Goal: Task Accomplishment & Management: Complete application form

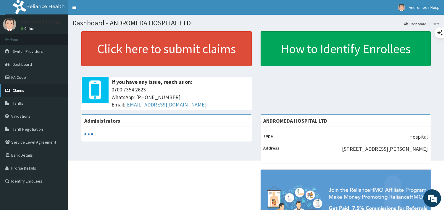
click at [21, 85] on link "Claims" at bounding box center [34, 90] width 68 height 13
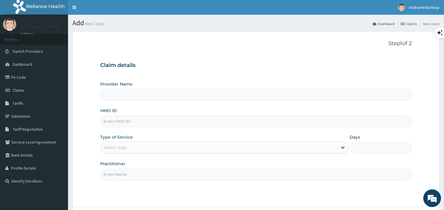
type input "ANDROMEDA HOSPITAL LTD"
click at [35, 85] on link "Claims" at bounding box center [34, 90] width 68 height 13
click at [198, 119] on input "HMO ID" at bounding box center [255, 122] width 311 height 12
paste input "MCO/10036/A"
type input "MCO/10036/A"
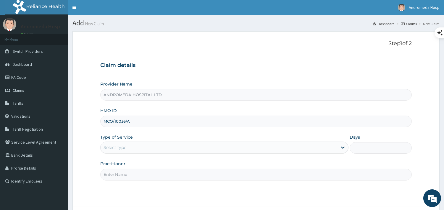
drag, startPoint x: 190, startPoint y: 154, endPoint x: 189, endPoint y: 151, distance: 3.6
click at [189, 151] on div "Provider Name ANDROMEDA HOSPITAL LTD HMO ID MCO/10036/A Type of Service Select …" at bounding box center [255, 130] width 311 height 99
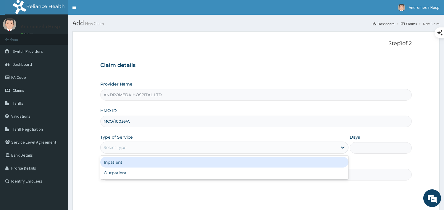
click at [189, 151] on div "Select type" at bounding box center [219, 147] width 237 height 9
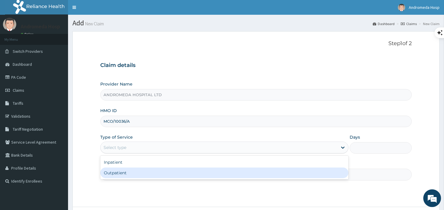
click at [181, 174] on div "Outpatient" at bounding box center [224, 173] width 248 height 11
type input "1"
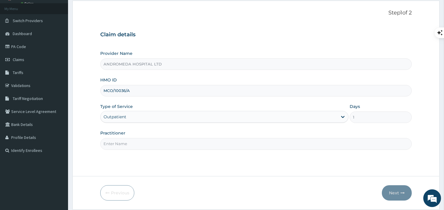
scroll to position [35, 0]
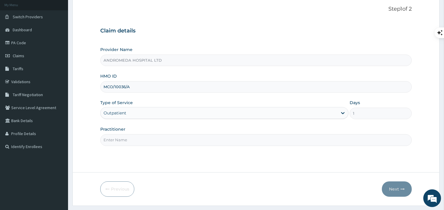
click at [242, 138] on input "Practitioner" at bounding box center [255, 141] width 311 height 12
type input "GP"
click at [394, 187] on button "Next" at bounding box center [397, 189] width 30 height 15
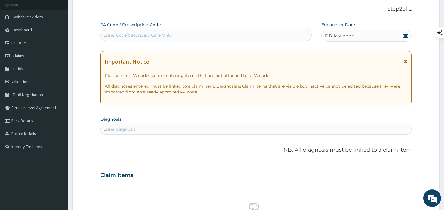
click at [151, 34] on div "Enter Code(Secondary Care Only)" at bounding box center [137, 35] width 69 height 6
click at [405, 35] on icon at bounding box center [405, 35] width 6 height 6
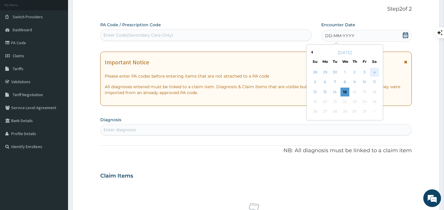
click at [377, 73] on div "4" at bounding box center [374, 72] width 9 height 9
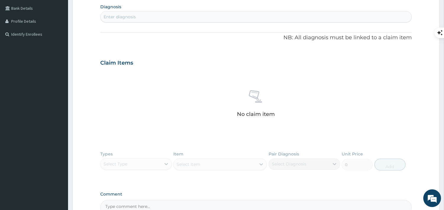
scroll to position [147, 0]
click at [270, 16] on div "Enter diagnosis" at bounding box center [256, 17] width 311 height 9
type input "BACK PAIN"
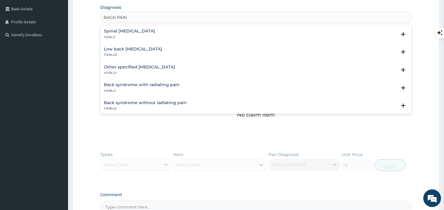
click at [157, 70] on div "Other specified low back pain ME84.2Y" at bounding box center [139, 70] width 71 height 10
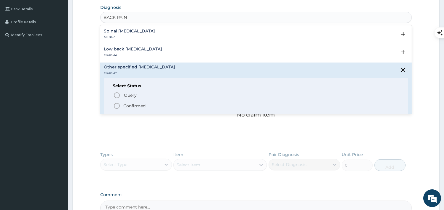
click at [133, 108] on p "Confirmed" at bounding box center [134, 106] width 22 height 6
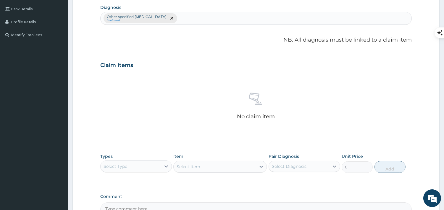
click at [216, 17] on div "Other specified low back pain Confirmed" at bounding box center [256, 18] width 311 height 12
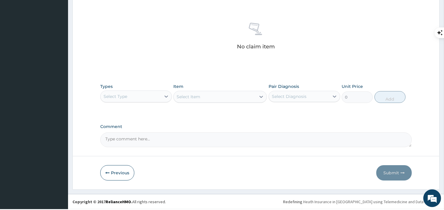
scroll to position [222, 0]
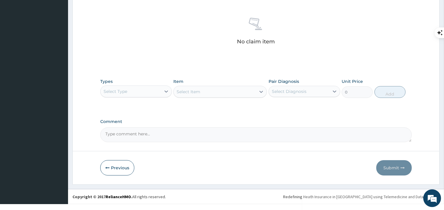
click at [150, 93] on div "Select Type" at bounding box center [131, 91] width 60 height 9
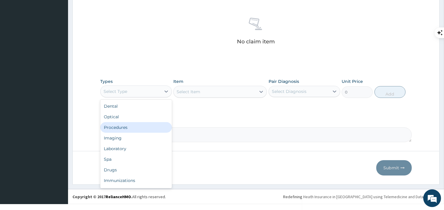
click at [128, 124] on div "Procedures" at bounding box center [136, 127] width 72 height 11
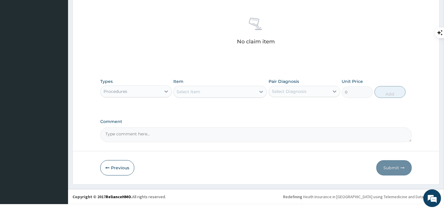
click at [182, 94] on div "Select Item" at bounding box center [188, 92] width 24 height 6
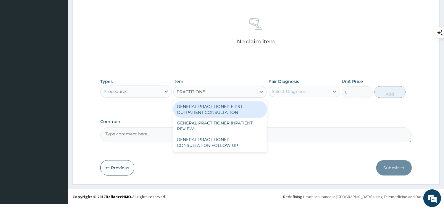
type input "PRACTITIONER"
click at [193, 113] on div "GENERAL PRACTITIONER FIRST OUTPATIENT CONSULTATION" at bounding box center [219, 109] width 93 height 17
type input "3750"
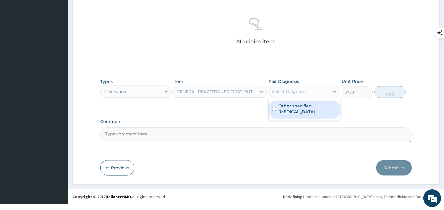
click at [292, 94] on div "Select Diagnosis" at bounding box center [289, 92] width 35 height 6
click at [291, 104] on label "Other specified low back pain" at bounding box center [307, 109] width 58 height 12
checkbox input "true"
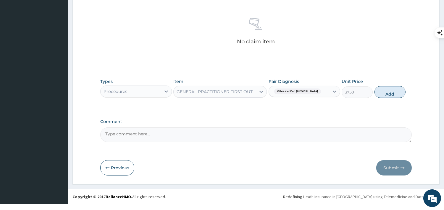
click at [385, 93] on button "Add" at bounding box center [389, 92] width 31 height 12
type input "0"
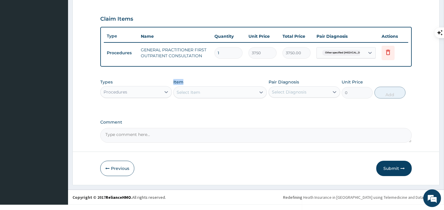
drag, startPoint x: 191, startPoint y: 85, endPoint x: 152, endPoint y: 89, distance: 38.7
click at [152, 89] on div "Types Procedures Item Select Item Pair Diagnosis Select Diagnosis Unit Price 0 …" at bounding box center [255, 88] width 311 height 25
click at [152, 89] on div "Procedures" at bounding box center [131, 92] width 60 height 9
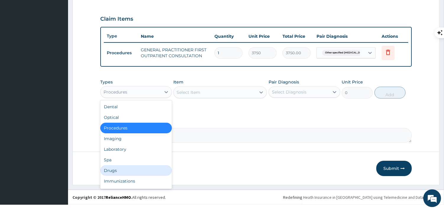
click at [119, 167] on div "Drugs" at bounding box center [136, 171] width 72 height 11
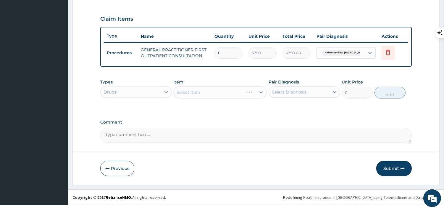
click at [194, 91] on div "Select Item" at bounding box center [219, 93] width 93 height 12
click at [203, 90] on div "Select Item" at bounding box center [215, 92] width 82 height 9
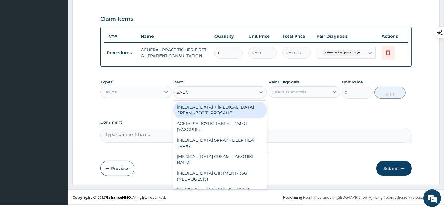
type input "SALICY"
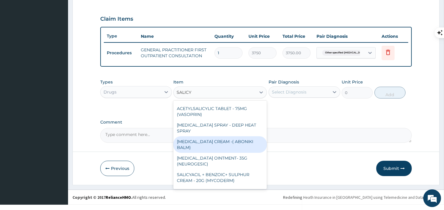
scroll to position [14, 0]
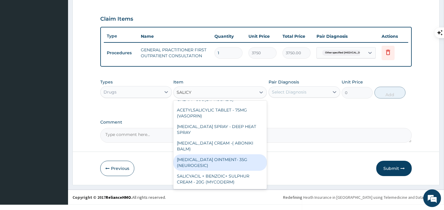
click at [242, 165] on div "METHYL SALICYLATE OINTMENT- 35G (NEUROGESIC)" at bounding box center [219, 163] width 93 height 17
type input "1400"
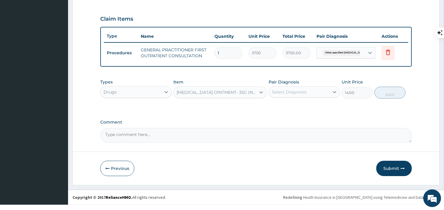
click at [326, 94] on div "Select Diagnosis" at bounding box center [299, 92] width 60 height 9
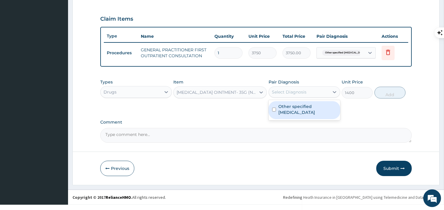
click at [312, 109] on label "Other specified low back pain" at bounding box center [307, 110] width 58 height 12
checkbox input "true"
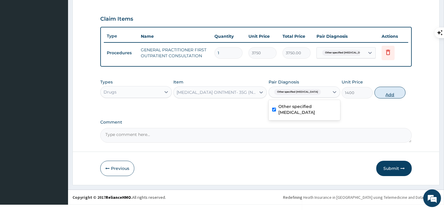
click at [400, 93] on button "Add" at bounding box center [389, 93] width 31 height 12
type input "0"
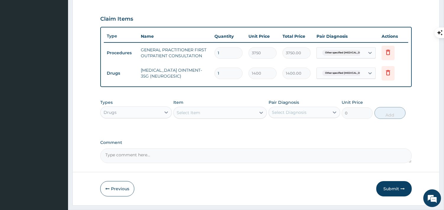
click at [238, 116] on div "Select Item" at bounding box center [215, 112] width 82 height 9
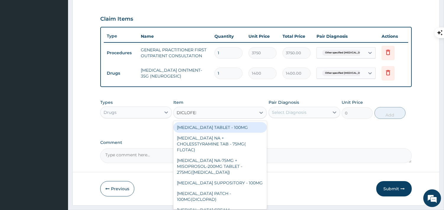
type input "DICLOFENA"
click at [237, 127] on div "DICLOFENAC TABLET - 100MG" at bounding box center [219, 127] width 93 height 11
type input "112"
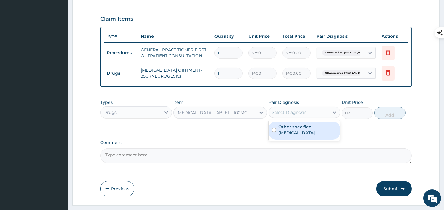
click at [286, 112] on div "Select Diagnosis" at bounding box center [289, 113] width 35 height 6
click at [285, 132] on label "Other specified low back pain" at bounding box center [307, 130] width 58 height 12
checkbox input "true"
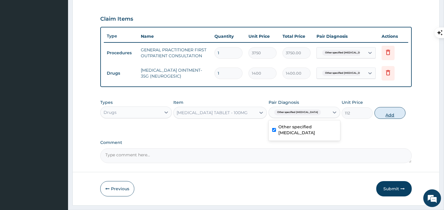
click at [395, 118] on button "Add" at bounding box center [389, 113] width 31 height 12
type input "0"
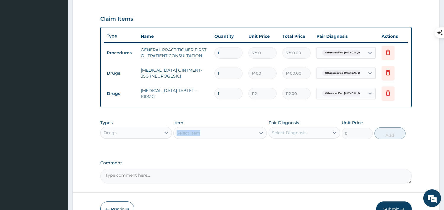
drag, startPoint x: 214, startPoint y: 126, endPoint x: 214, endPoint y: 133, distance: 7.1
click at [214, 133] on div "Item Select Item" at bounding box center [219, 130] width 93 height 20
click at [214, 133] on div "Select Item" at bounding box center [215, 133] width 82 height 9
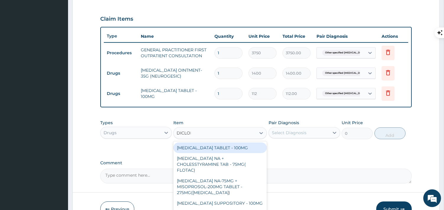
type input "DICLOFE"
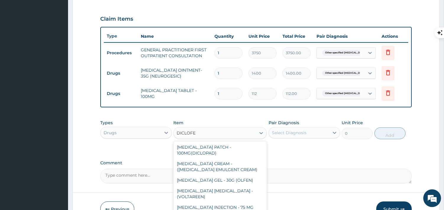
scroll to position [70, 0]
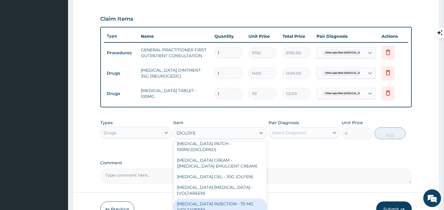
click at [241, 199] on div "DICLOFENAC INJECTION - 75 MG (VOLTAREEN)" at bounding box center [219, 207] width 93 height 17
type input "588"
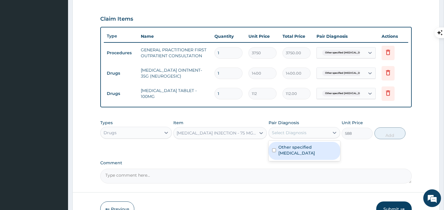
click at [280, 127] on div "Select Diagnosis" at bounding box center [304, 132] width 72 height 11
click at [286, 155] on label "Other specified low back pain" at bounding box center [307, 151] width 58 height 12
checkbox input "true"
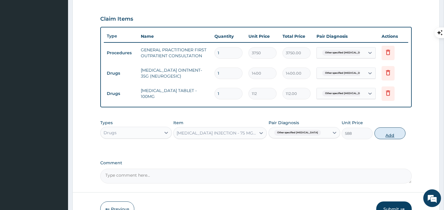
click at [394, 137] on button "Add" at bounding box center [389, 134] width 31 height 12
type input "0"
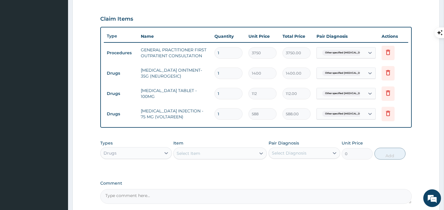
scroll to position [255, 0]
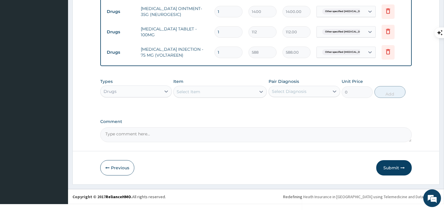
click at [224, 96] on div "Select Item" at bounding box center [215, 91] width 82 height 9
click at [221, 92] on div "Select Item" at bounding box center [215, 91] width 82 height 9
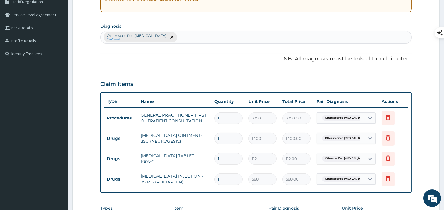
scroll to position [122, 0]
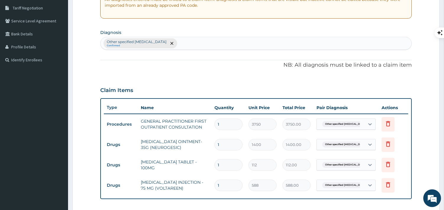
click at [253, 46] on div "Other specified low back pain Confirmed" at bounding box center [256, 43] width 311 height 12
type input "PEPTIC ULCER"
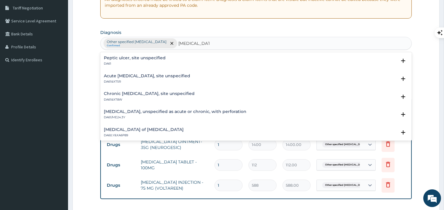
drag, startPoint x: 220, startPoint y: 54, endPoint x: 203, endPoint y: 61, distance: 18.0
click at [203, 61] on div "Peptic ulcer, site unspecified DA61 Select Status Query Query covers suspected …" at bounding box center [255, 63] width 311 height 18
click at [148, 63] on p "DA61" at bounding box center [135, 64] width 62 height 4
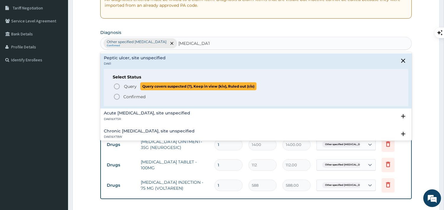
click at [119, 85] on circle "status option query" at bounding box center [116, 86] width 5 height 5
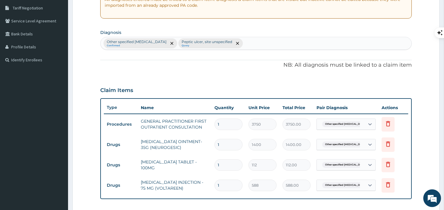
click at [254, 44] on div "Other specified low back pain Confirmed Peptic ulcer, site unspecified Query" at bounding box center [256, 43] width 311 height 12
type input "MALARIA"
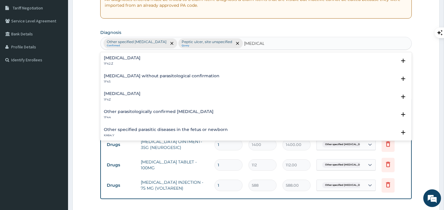
click at [140, 59] on h4 "Plasmodium malariae malaria without complication" at bounding box center [122, 58] width 37 height 4
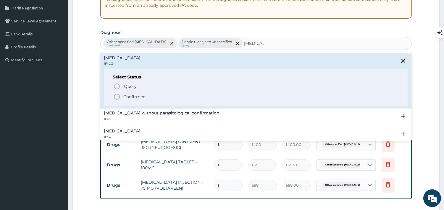
click at [120, 96] on span "Confirmed" at bounding box center [256, 96] width 286 height 7
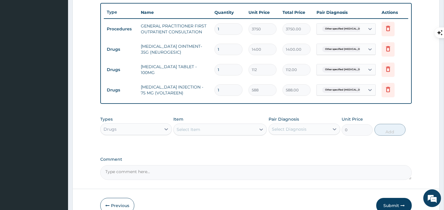
scroll to position [218, 0]
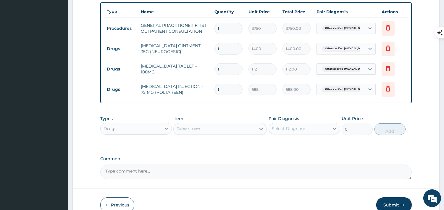
click at [219, 128] on div "Select Item" at bounding box center [215, 128] width 82 height 9
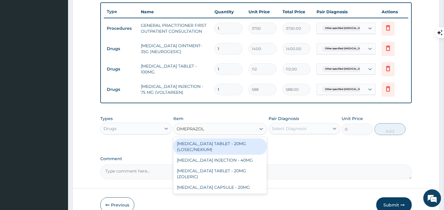
type input "OMEPRAZOLE"
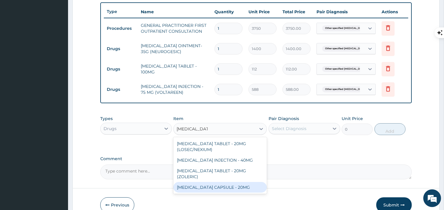
click at [227, 185] on div "OMEPRAZOLE CAPSULE - 20MG" at bounding box center [219, 187] width 93 height 11
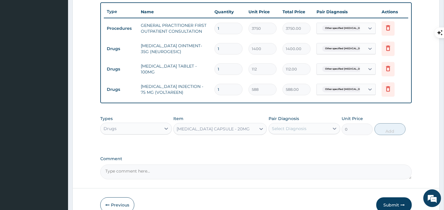
type input "140"
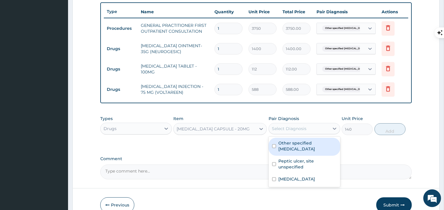
click at [296, 131] on div "Select Diagnosis" at bounding box center [289, 129] width 35 height 6
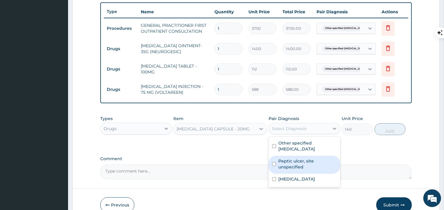
click at [290, 162] on label "Peptic ulcer, site unspecified" at bounding box center [307, 164] width 58 height 12
checkbox input "true"
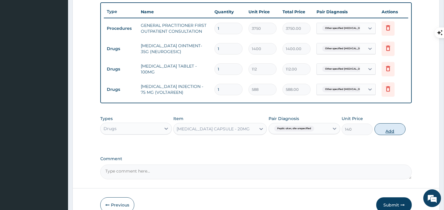
click at [386, 124] on button "Add" at bounding box center [389, 130] width 31 height 12
type input "0"
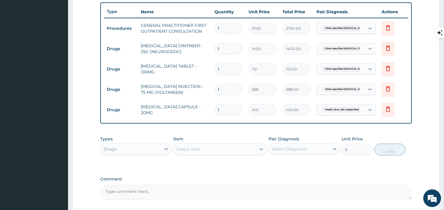
click at [225, 149] on div "Select Item" at bounding box center [215, 149] width 82 height 9
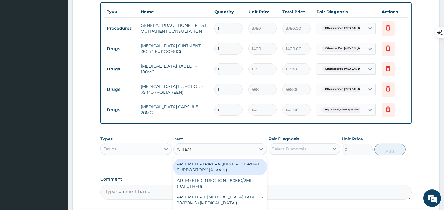
type input "ARTEME"
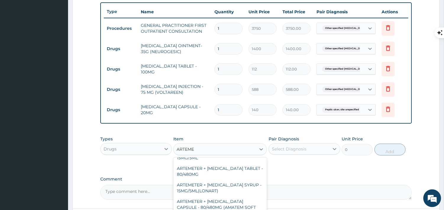
scroll to position [191, 0]
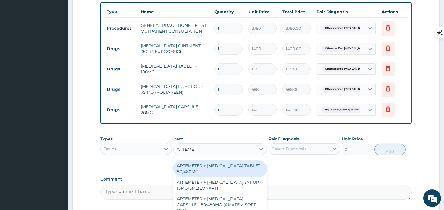
click at [212, 170] on div "ARTEMETER + LUMEFANTRINE TABLET - 80/480MG" at bounding box center [219, 169] width 93 height 17
type input "364"
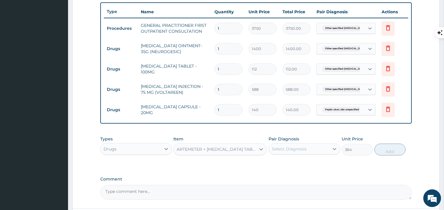
click at [253, 149] on div "ARTEMETER + LUMEFANTRINE TABLET - 80/480MG" at bounding box center [216, 150] width 80 height 6
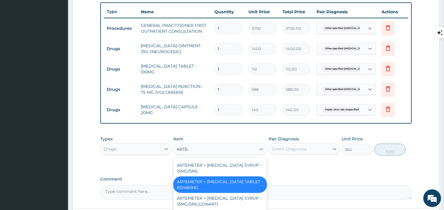
scroll to position [175, 0]
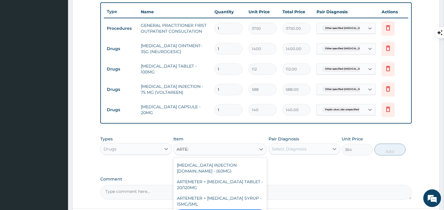
type input "ARTEME"
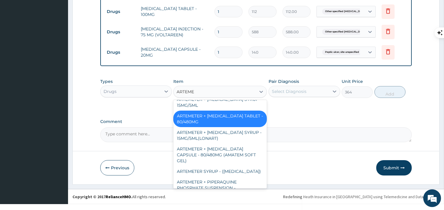
scroll to position [186, 0]
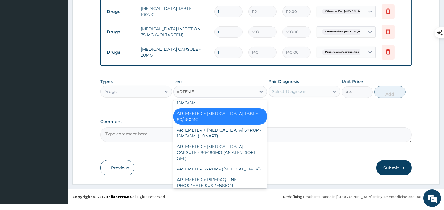
click at [239, 113] on div "ARTEMETER + LUMEFANTRINE TABLET - 80/480MG" at bounding box center [219, 116] width 93 height 17
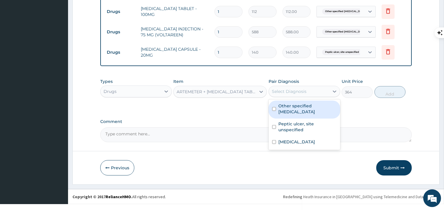
click at [286, 92] on div "Select Diagnosis" at bounding box center [289, 92] width 35 height 6
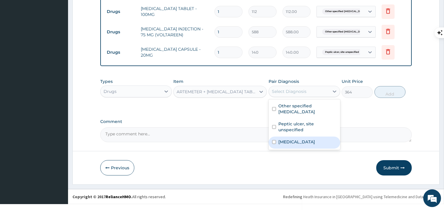
click at [294, 145] on label "Plasmodium malariae malaria without complication" at bounding box center [296, 142] width 37 height 6
checkbox input "true"
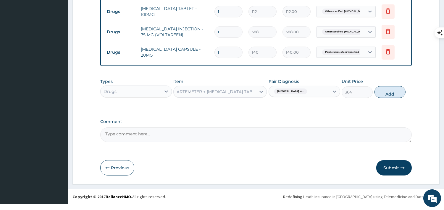
click at [404, 91] on button "Add" at bounding box center [389, 92] width 31 height 12
type input "0"
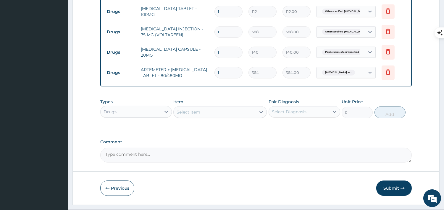
type input "0.00"
type input "3"
type input "1092.00"
type input "0.00"
type input "6"
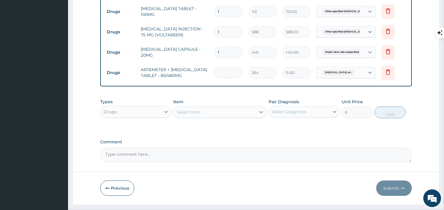
type input "2184.00"
type input "6"
click at [231, 46] on td "1" at bounding box center [228, 52] width 34 height 17
drag, startPoint x: 229, startPoint y: 48, endPoint x: 229, endPoint y: 54, distance: 6.2
click at [229, 54] on input "1" at bounding box center [228, 53] width 28 height 12
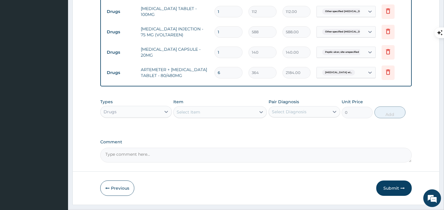
click at [229, 54] on input "1" at bounding box center [228, 53] width 28 height 12
type input "10"
type input "1400.00"
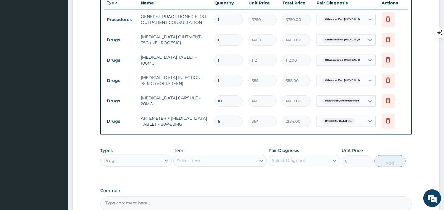
scroll to position [225, 0]
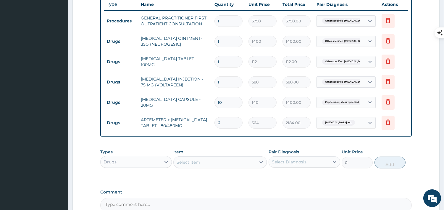
type input "10"
click at [235, 64] on input "1" at bounding box center [228, 62] width 28 height 12
type input "0.00"
type input "5"
type input "560.00"
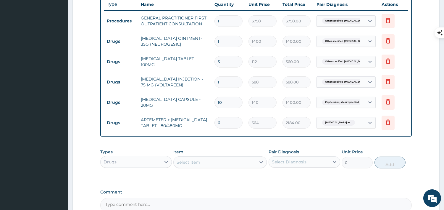
type input "5"
click at [202, 105] on td "OMEPRAZOLE CAPSULE - 20MG" at bounding box center [175, 103] width 74 height 18
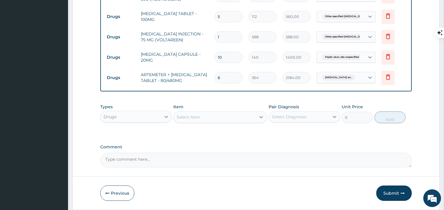
scroll to position [273, 0]
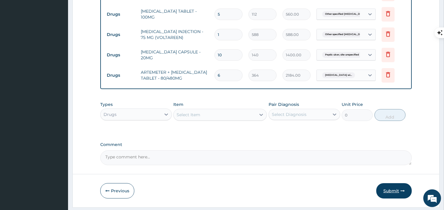
click at [394, 194] on button "Submit" at bounding box center [393, 191] width 35 height 15
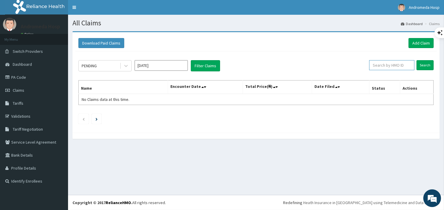
drag, startPoint x: 0, startPoint y: 0, endPoint x: 398, endPoint y: 64, distance: 403.0
click at [398, 64] on input "text" at bounding box center [391, 65] width 45 height 10
type input "m"
type input "MCO/10036/A"
click at [422, 64] on input "Search" at bounding box center [424, 65] width 17 height 10
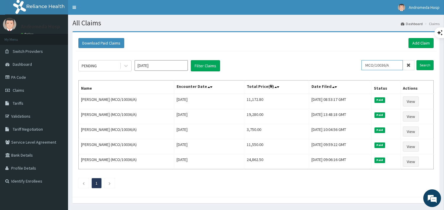
drag, startPoint x: 392, startPoint y: 66, endPoint x: 348, endPoint y: 69, distance: 44.4
click at [348, 69] on div "PENDING Oct 2025 Filter Claims MCO/10036/A Search" at bounding box center [255, 65] width 355 height 11
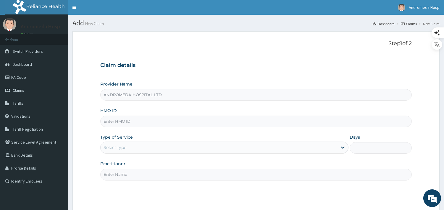
click at [154, 122] on input "HMO ID" at bounding box center [255, 122] width 311 height 12
type input "CVD/10001/A"
click at [156, 147] on div "Select type" at bounding box center [219, 147] width 237 height 9
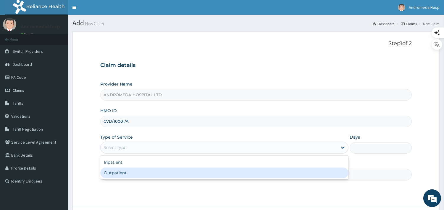
click at [159, 176] on div "Outpatient" at bounding box center [224, 173] width 248 height 11
type input "1"
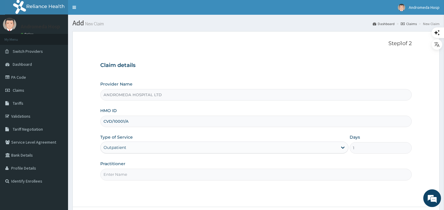
click at [161, 174] on input "Practitioner" at bounding box center [255, 175] width 311 height 12
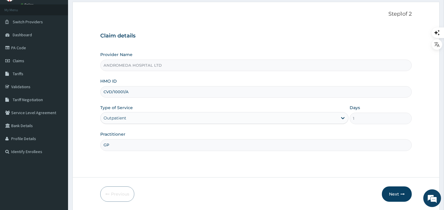
scroll to position [39, 0]
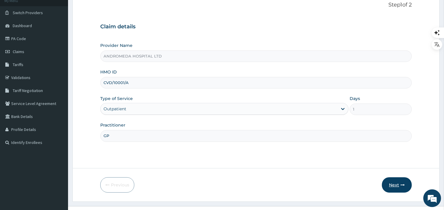
type input "GP"
click at [395, 183] on button "Next" at bounding box center [397, 185] width 30 height 15
